Goal: Information Seeking & Learning: Learn about a topic

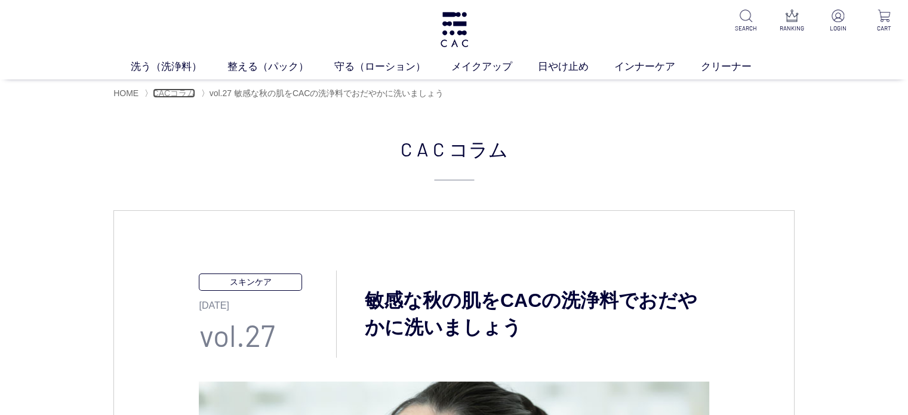
drag, startPoint x: 0, startPoint y: 0, endPoint x: 186, endPoint y: 92, distance: 207.1
click at [186, 92] on span "CACコラム" at bounding box center [174, 93] width 43 height 10
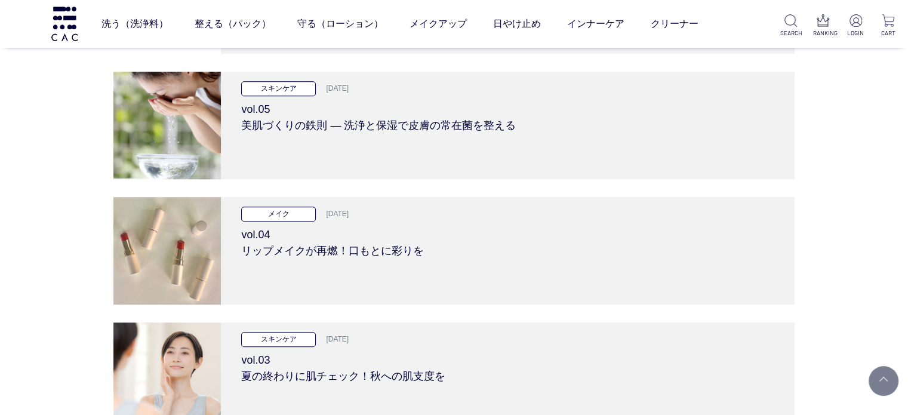
scroll to position [5730, 0]
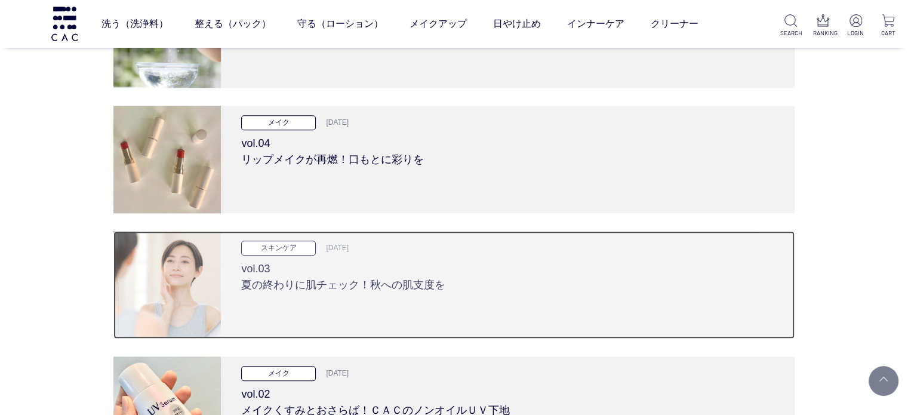
click at [362, 287] on h3 "vol.03 夏の終わりに肌チェック！秋への肌支度を" at bounding box center [507, 274] width 532 height 38
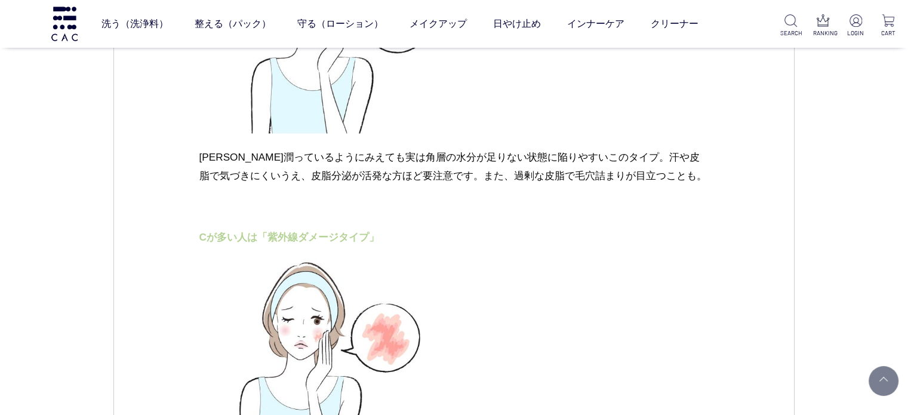
scroll to position [2447, 0]
